Goal: Find specific page/section: Find specific page/section

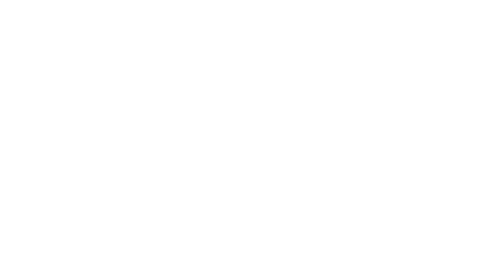
click at [12, 12] on icon at bounding box center [13, 132] width 20 height 258
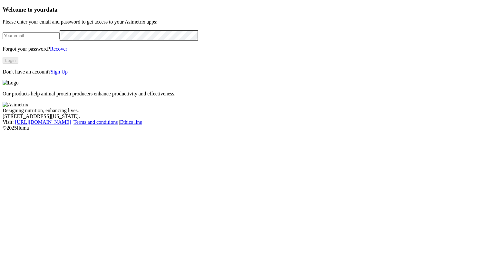
type input "[EMAIL_ADDRESS][DOMAIN_NAME]"
click at [18, 64] on button "Login" at bounding box center [11, 60] width 16 height 7
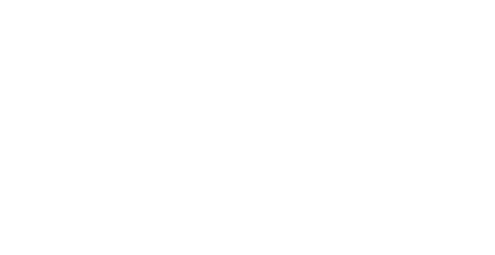
click at [18, 121] on icon at bounding box center [13, 131] width 20 height 20
